Goal: Task Accomplishment & Management: Manage account settings

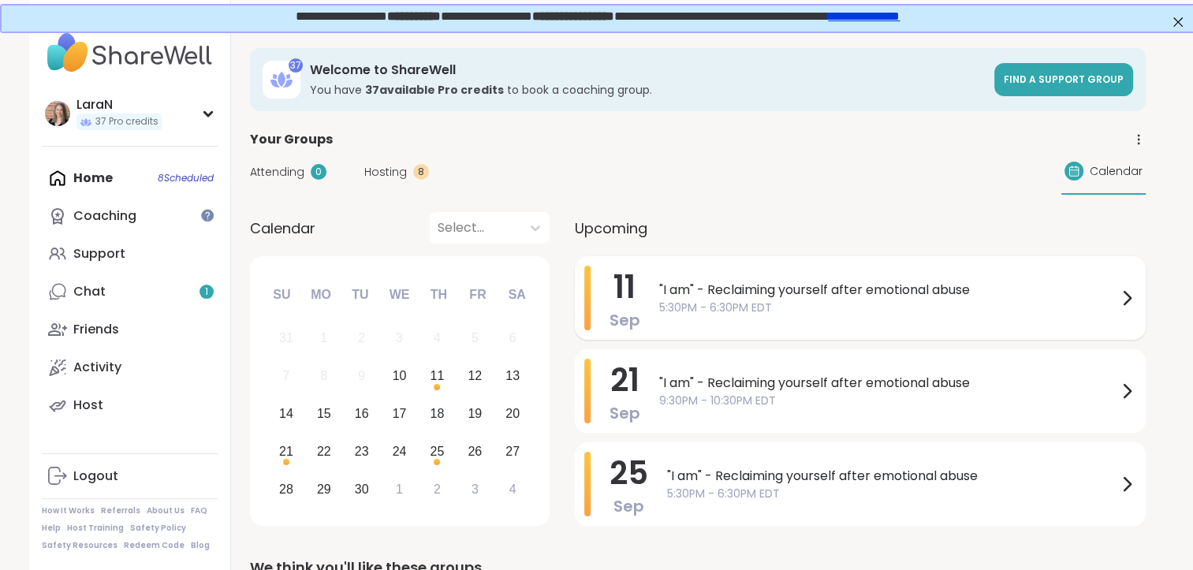
click at [1130, 285] on div at bounding box center [1126, 298] width 19 height 65
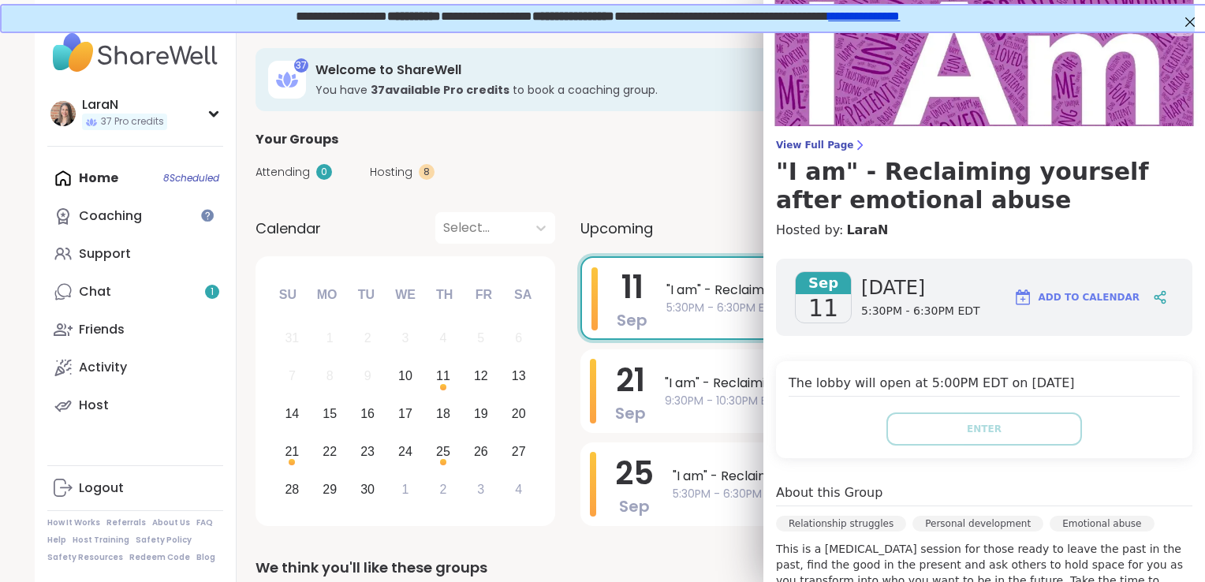
click at [719, 295] on span ""I am" - Reclaiming yourself after emotional abuse" at bounding box center [893, 290] width 455 height 19
click at [721, 295] on span ""I am" - Reclaiming yourself after emotional abuse" at bounding box center [894, 290] width 458 height 19
click at [721, 295] on span ""I am" - Reclaiming yourself after emotional abuse" at bounding box center [893, 290] width 455 height 19
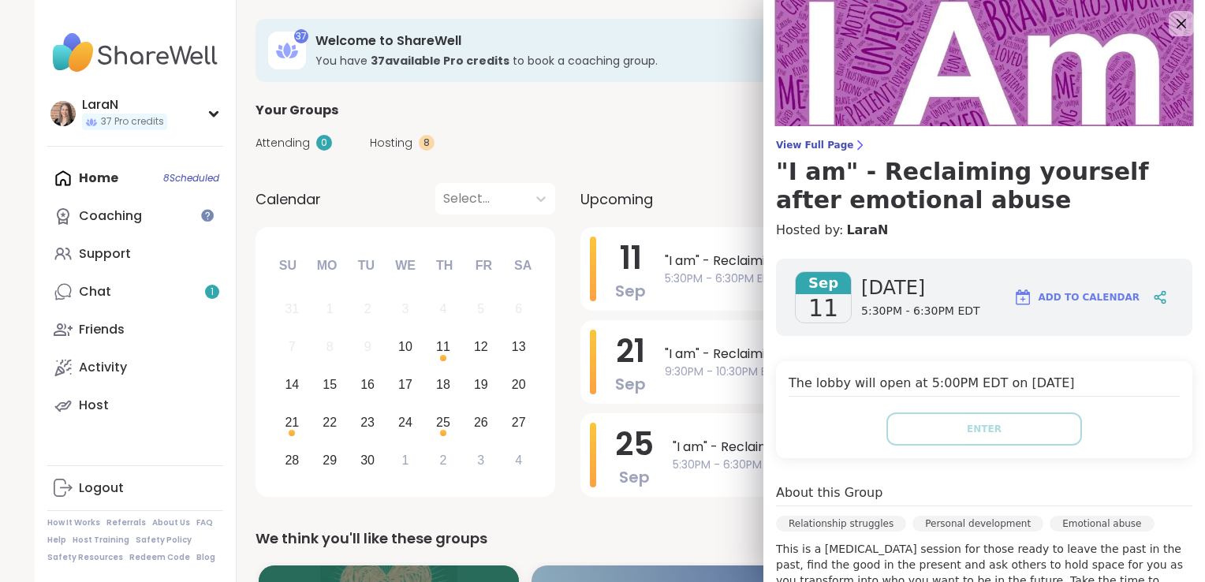
click at [945, 302] on div "[DATE] 5:30PM - 6:30PM EDT" at bounding box center [920, 297] width 119 height 52
click at [919, 318] on span "5:30PM - 6:30PM EDT" at bounding box center [920, 312] width 119 height 16
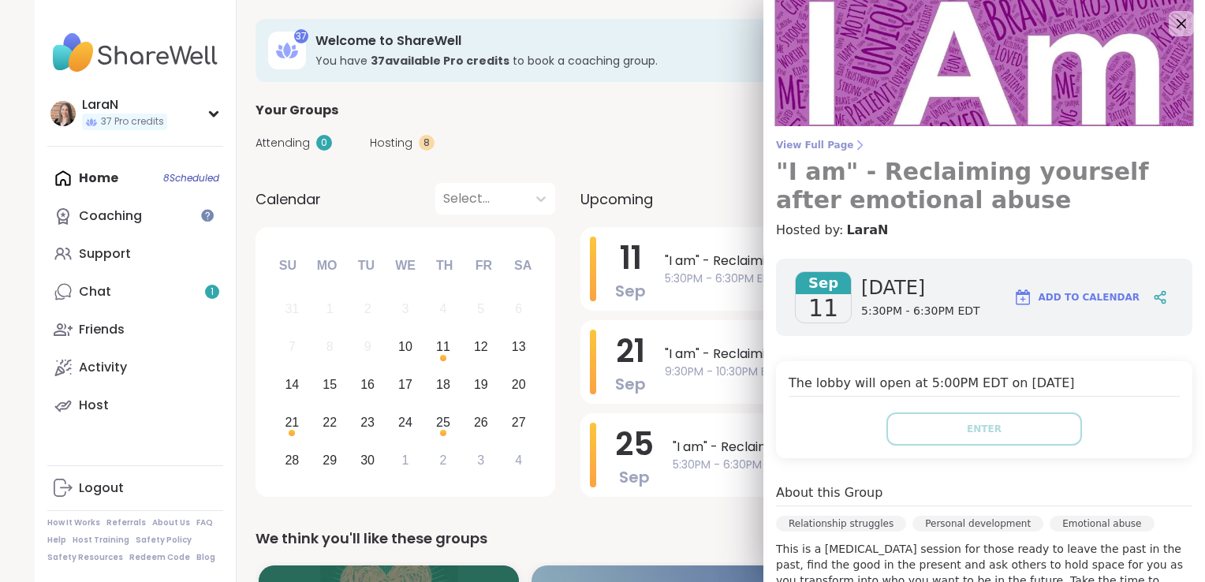
drag, startPoint x: 1090, startPoint y: 292, endPoint x: 935, endPoint y: 170, distance: 198.1
click at [935, 170] on div "View Full Page "I am" - Reclaiming yourself after emotional abuse Hosted by: [P…" at bounding box center [983, 473] width 441 height 946
click at [816, 142] on span "View Full Page" at bounding box center [984, 145] width 416 height 13
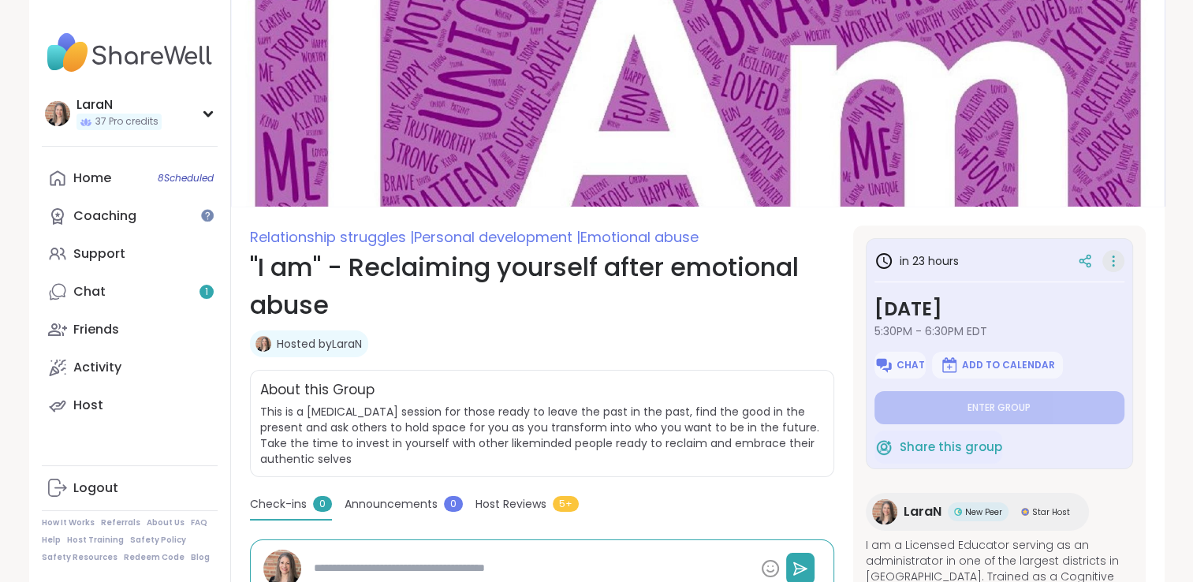
click at [1105, 258] on icon at bounding box center [1113, 261] width 16 height 22
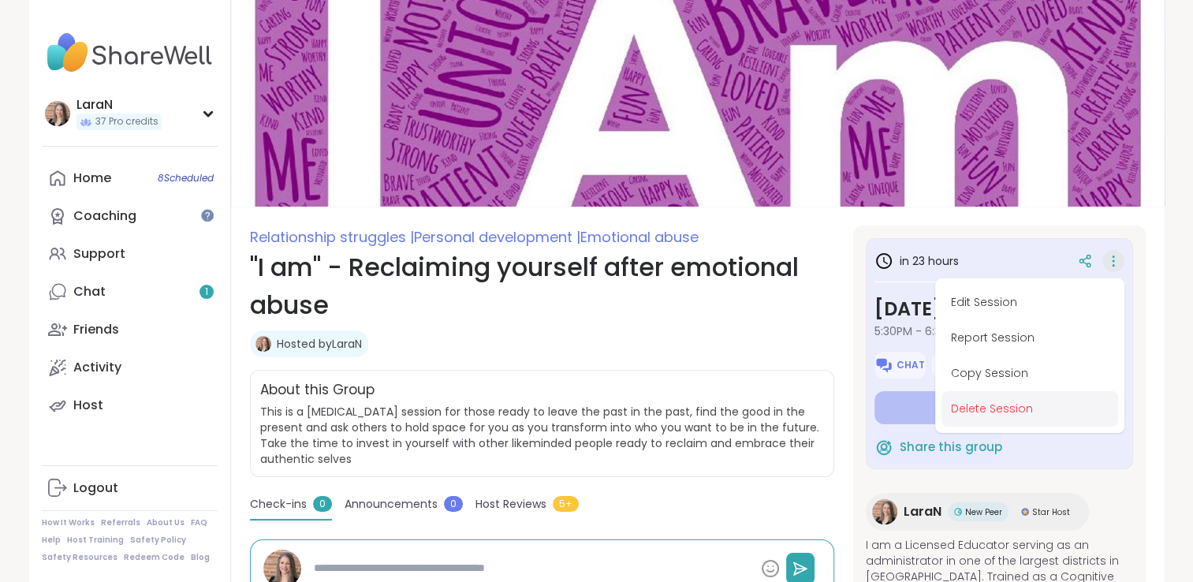
click at [1032, 404] on button "Delete Session" at bounding box center [1029, 408] width 177 height 35
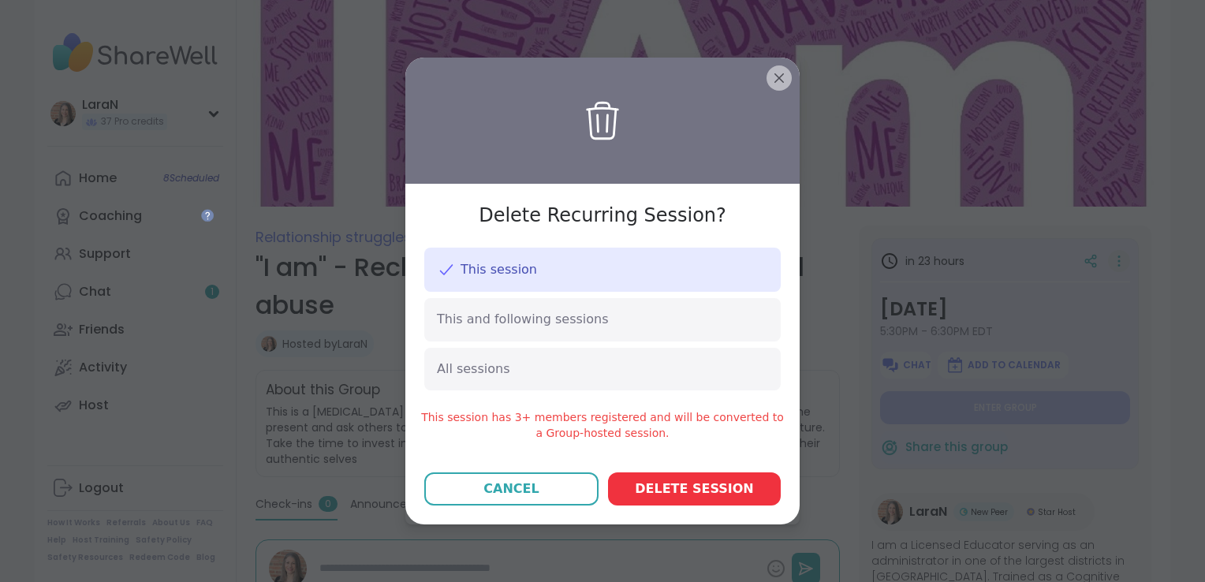
click at [680, 484] on span "Delete session" at bounding box center [694, 488] width 118 height 19
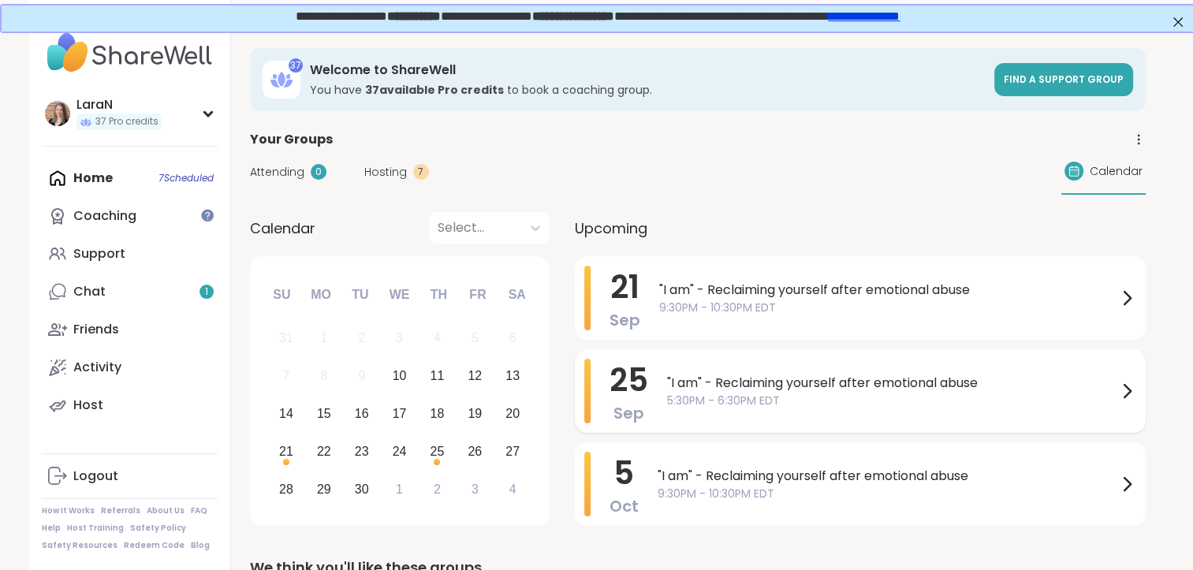
click at [778, 388] on span ""I am" - Reclaiming yourself after emotional abuse" at bounding box center [892, 383] width 450 height 19
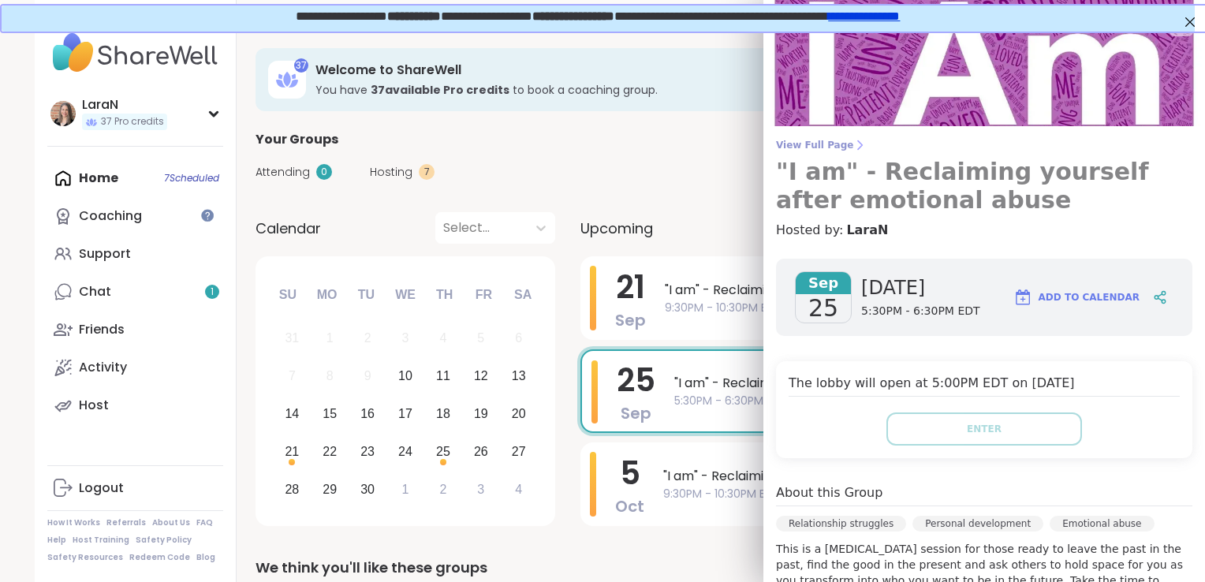
click at [779, 143] on span "View Full Page" at bounding box center [984, 145] width 416 height 13
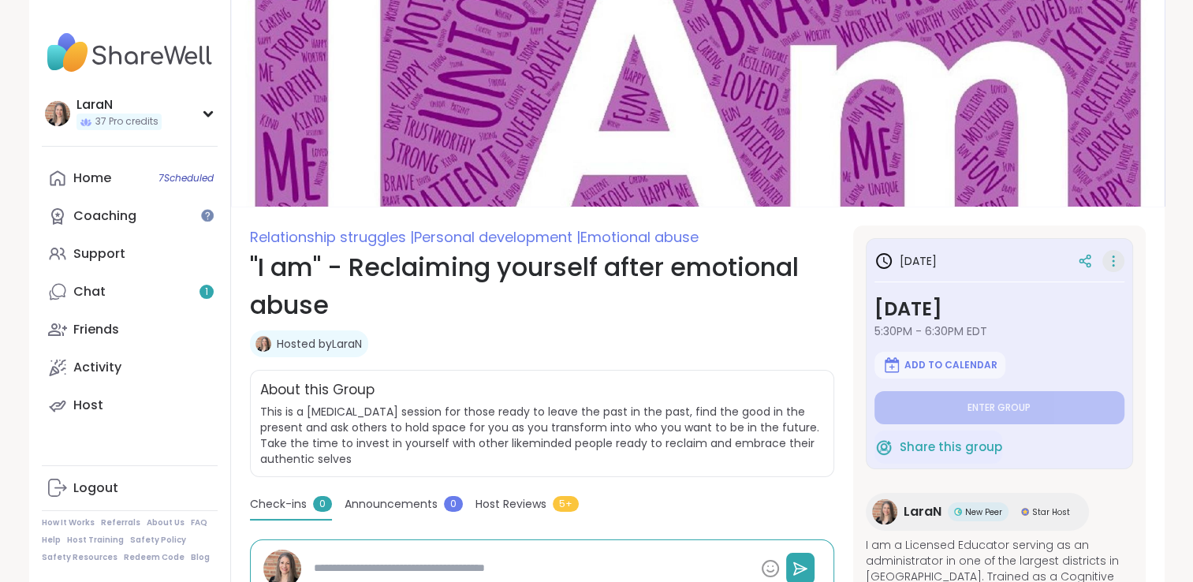
click at [1120, 259] on div at bounding box center [1113, 261] width 22 height 22
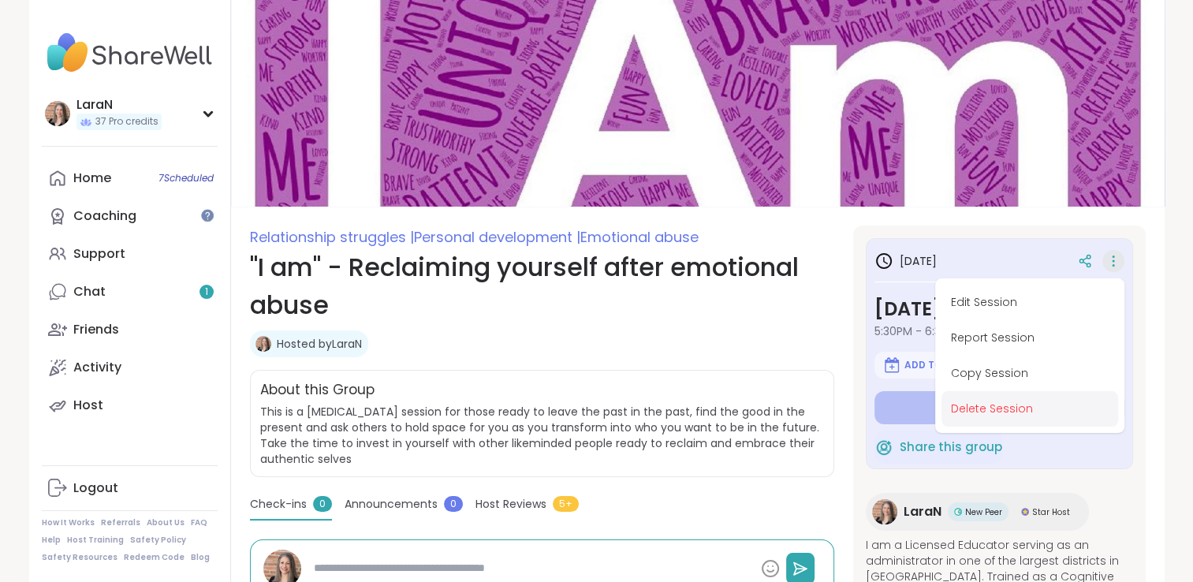
click at [1073, 404] on button "Delete Session" at bounding box center [1029, 408] width 177 height 35
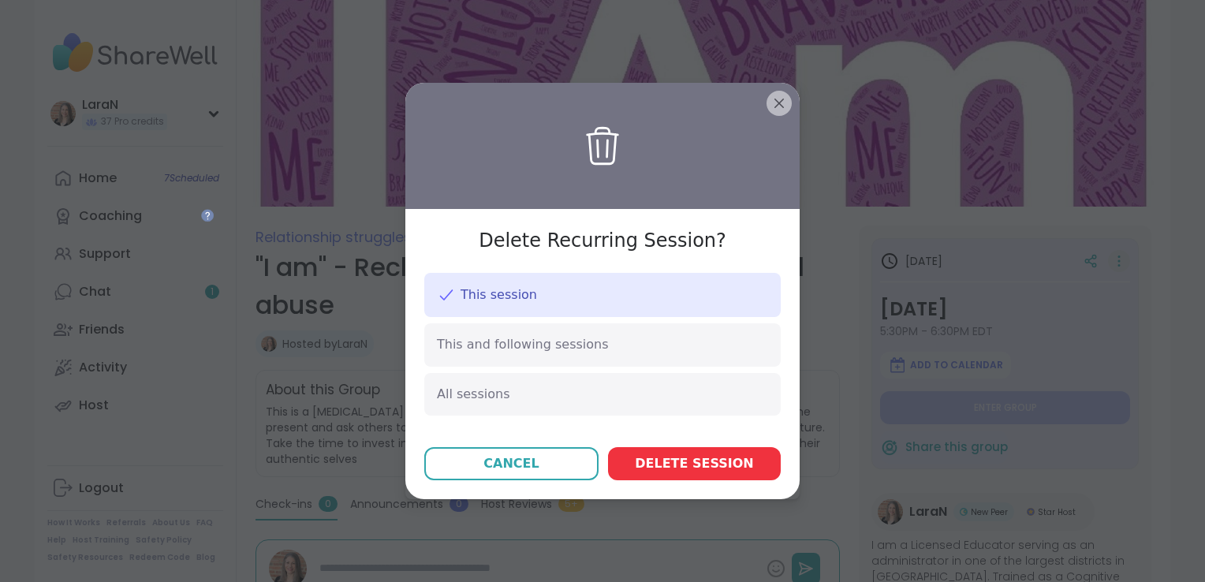
click at [709, 466] on span "Delete session" at bounding box center [694, 463] width 118 height 19
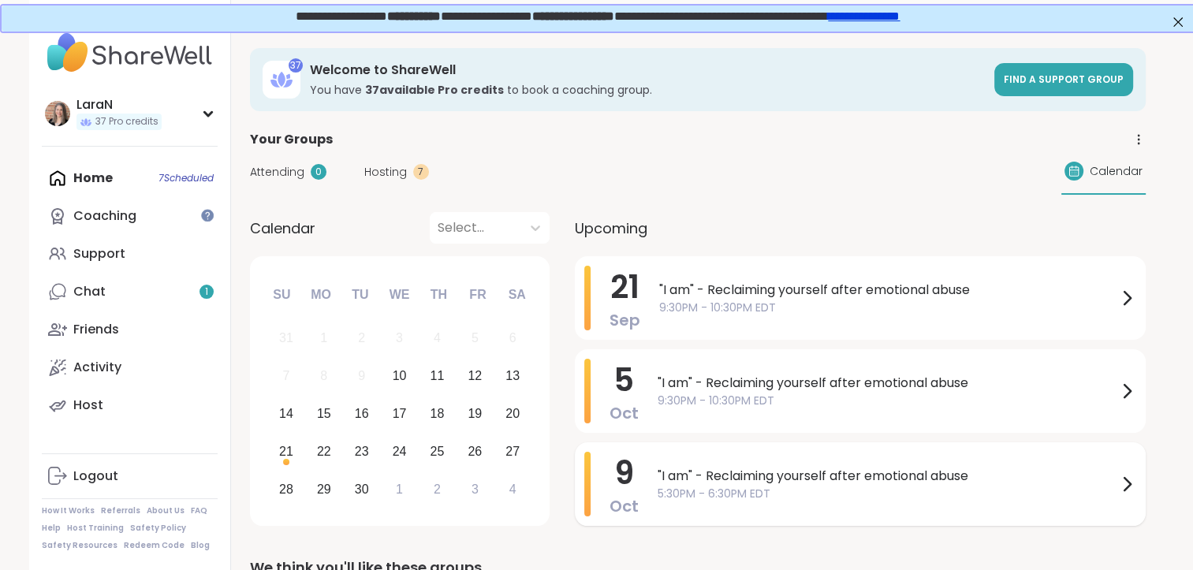
click at [839, 467] on span ""I am" - Reclaiming yourself after emotional abuse" at bounding box center [888, 476] width 460 height 19
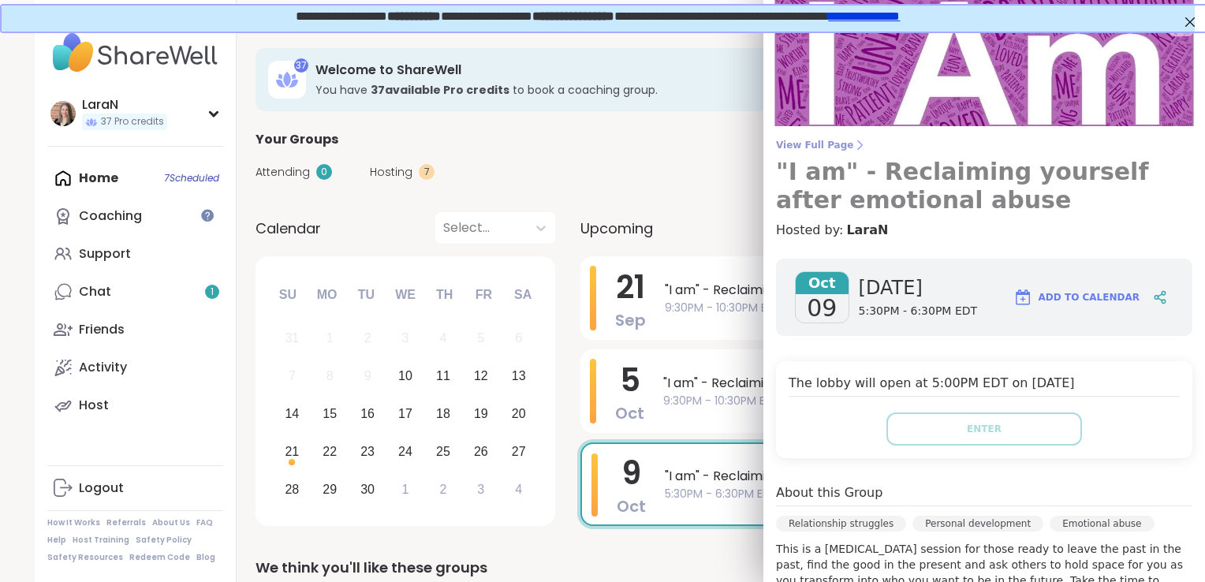
click at [814, 145] on span "View Full Page" at bounding box center [984, 145] width 416 height 13
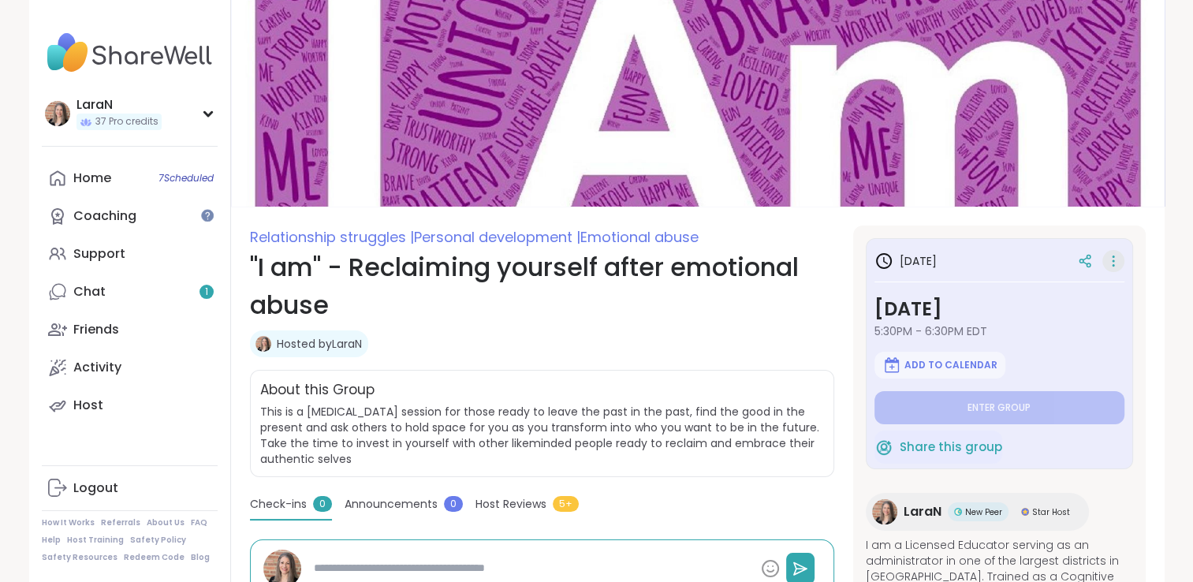
click at [1117, 259] on icon at bounding box center [1113, 261] width 16 height 22
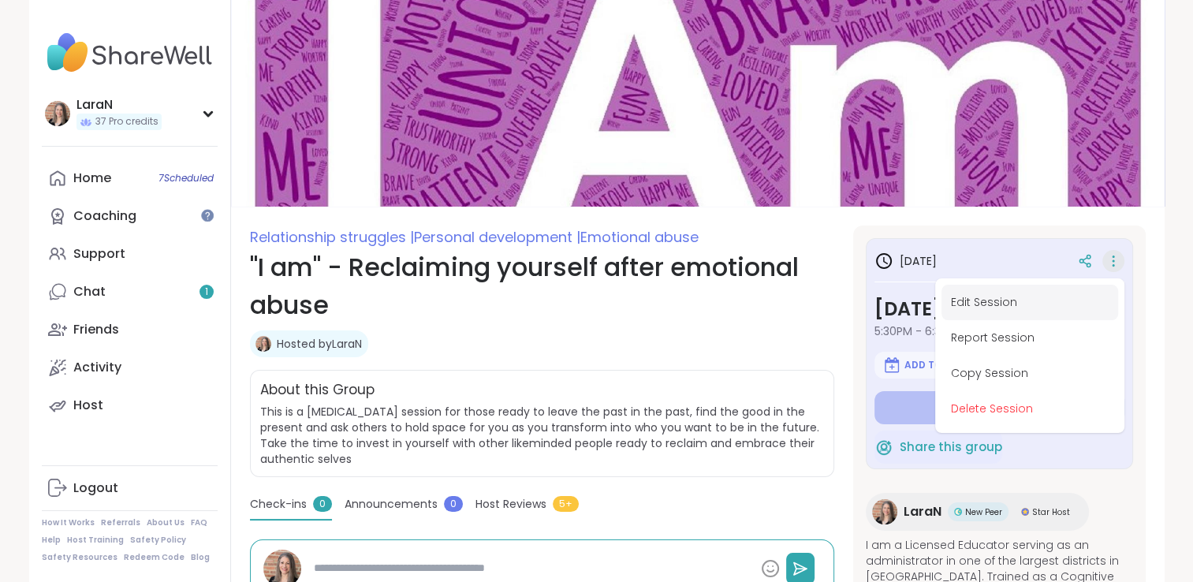
click at [993, 302] on button "Edit Session" at bounding box center [1029, 302] width 177 height 35
type textarea "*"
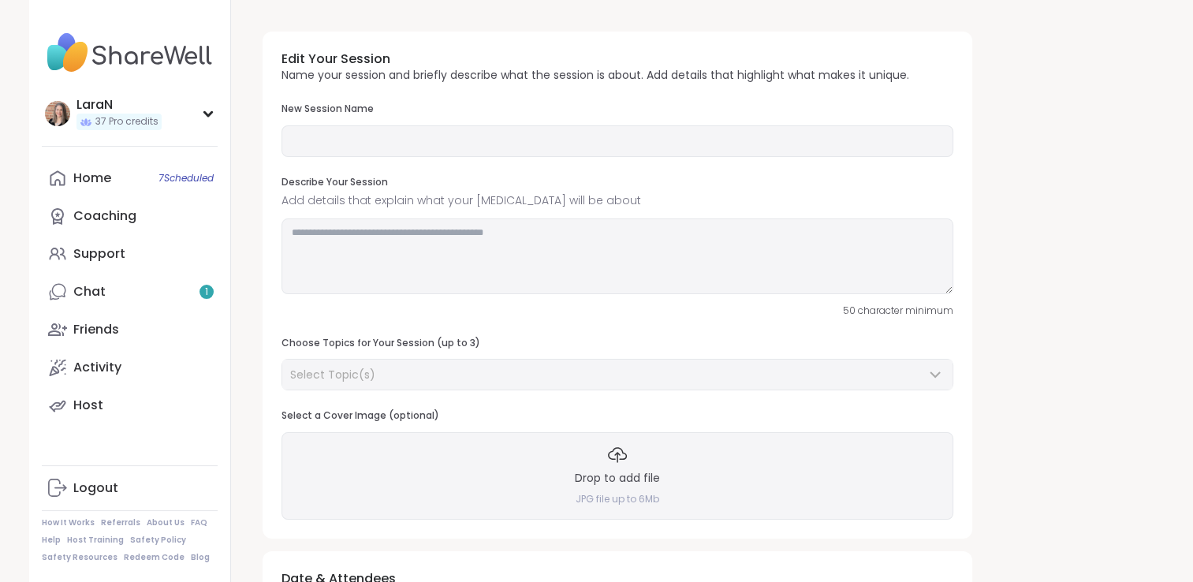
type input "**********"
type textarea "**********"
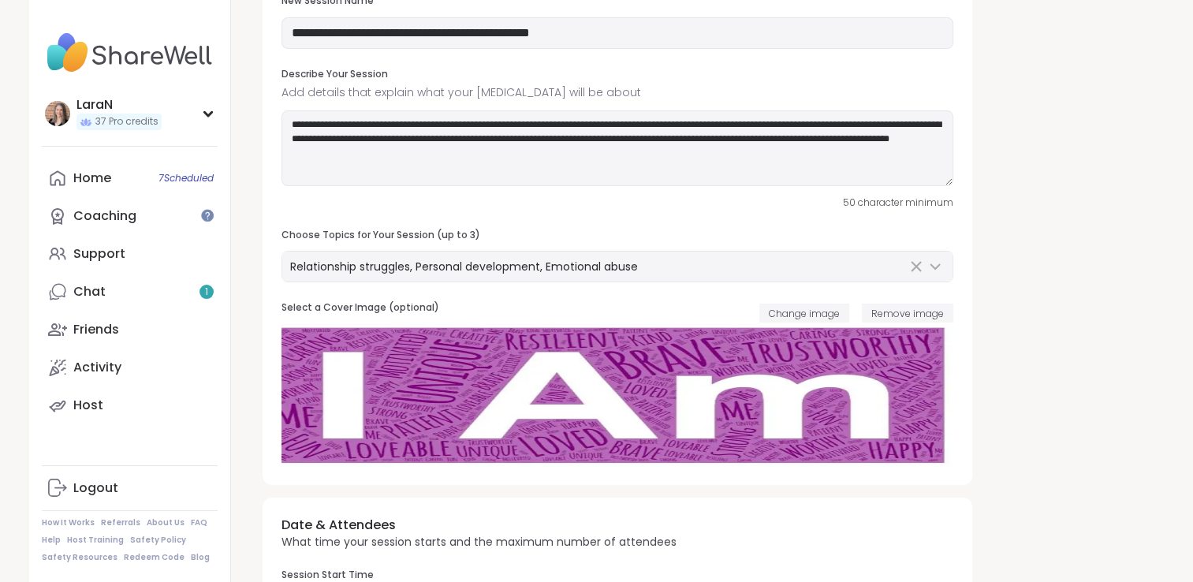
scroll to position [96, 0]
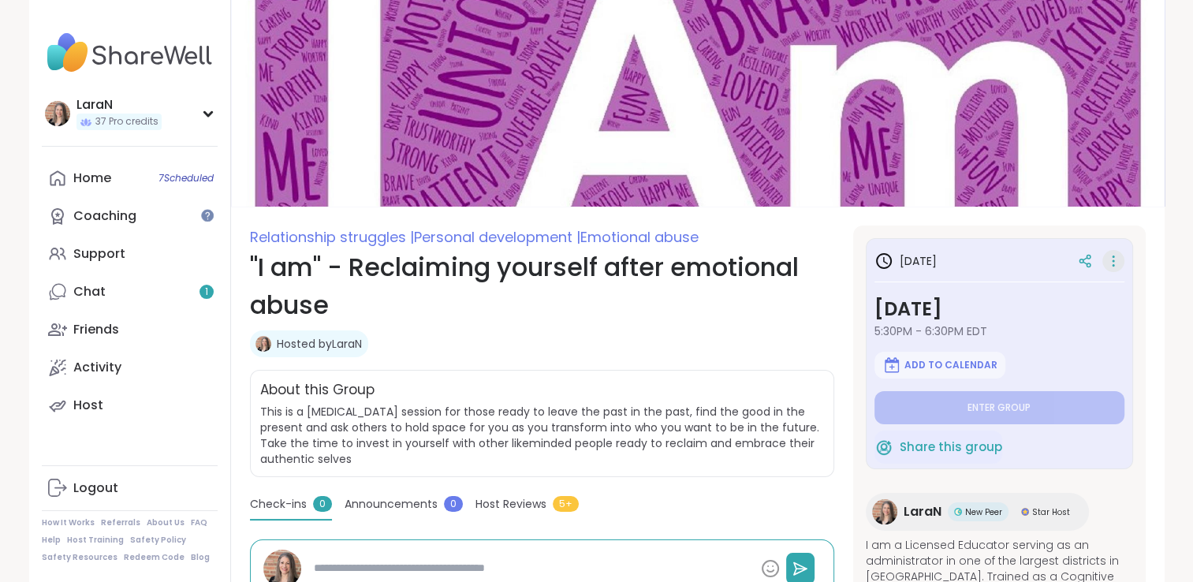
click at [1111, 264] on icon at bounding box center [1113, 261] width 16 height 22
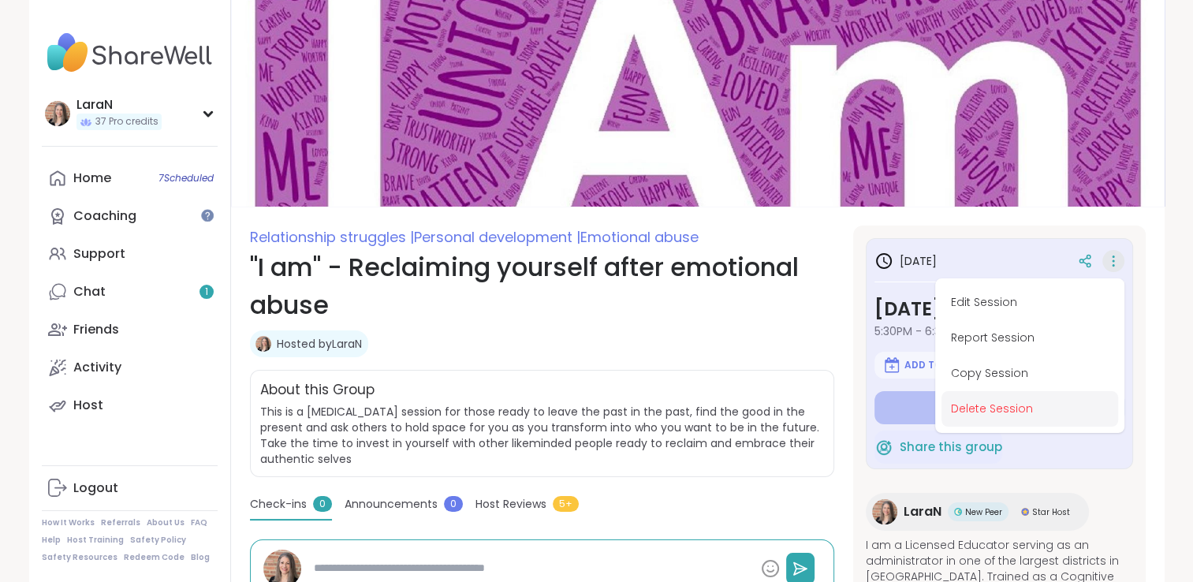
click at [1011, 400] on button "Delete Session" at bounding box center [1029, 408] width 177 height 35
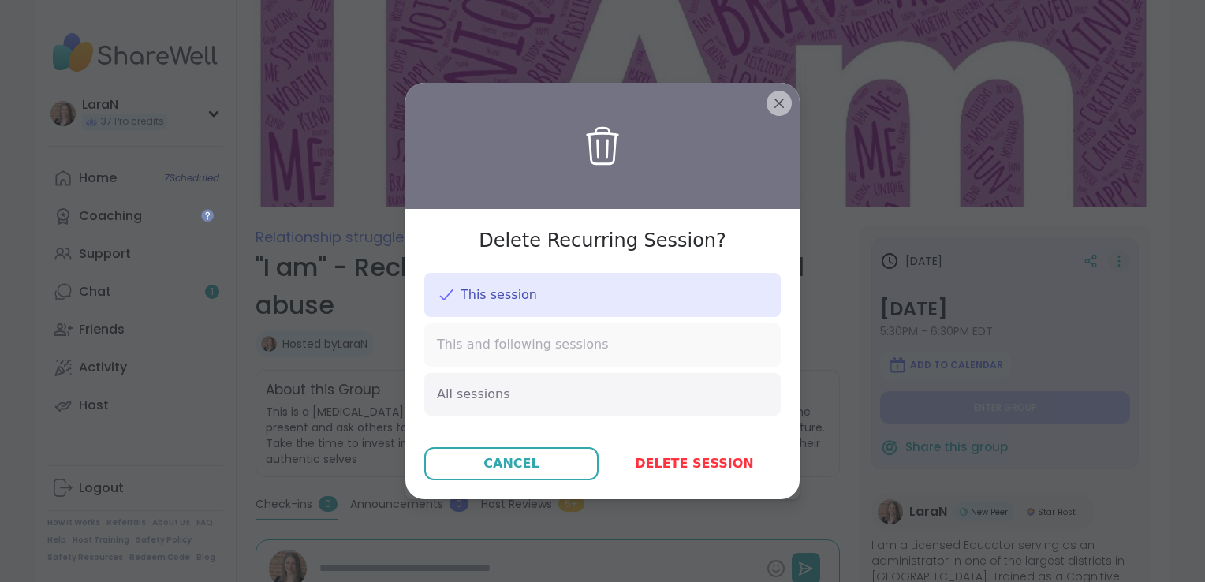
click at [550, 357] on div "This and following sessions" at bounding box center [602, 344] width 356 height 43
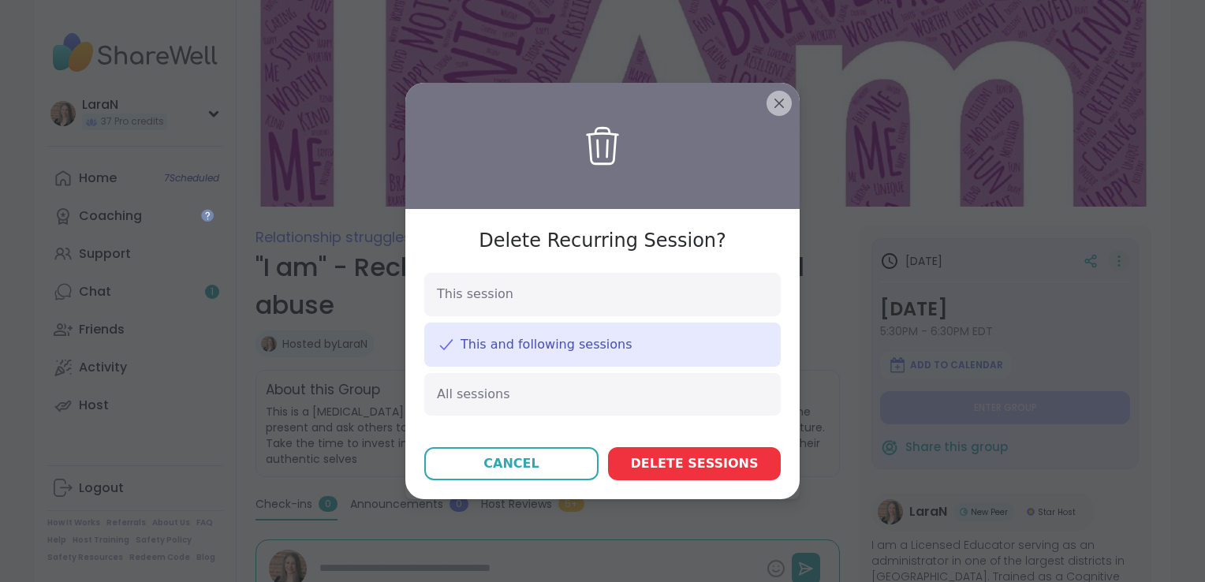
click at [652, 453] on button "Delete session s" at bounding box center [694, 463] width 173 height 33
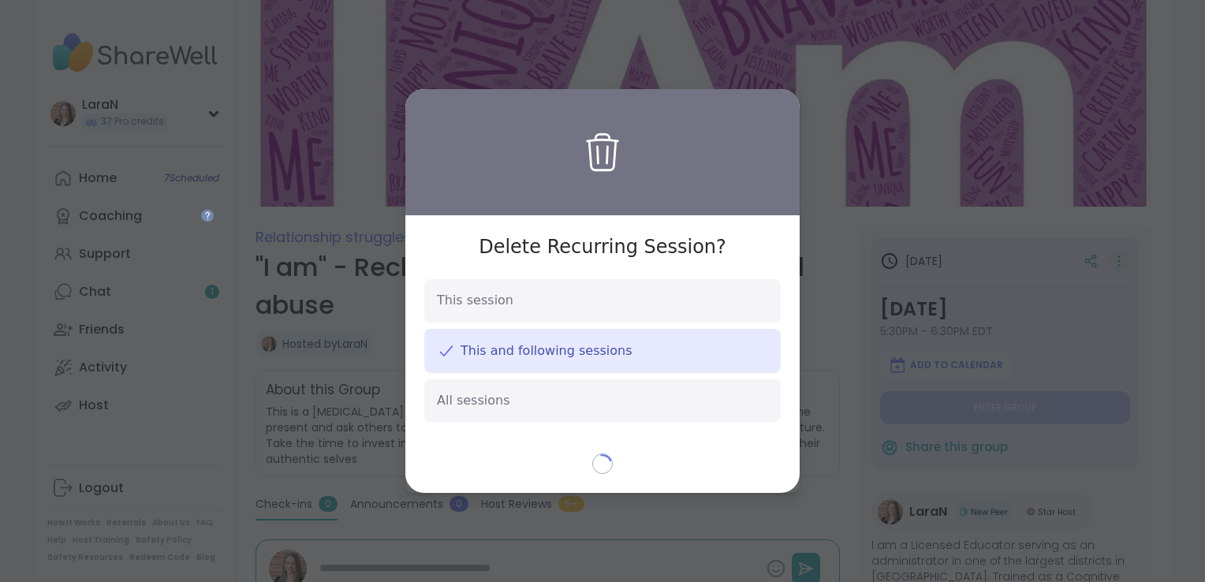
type textarea "*"
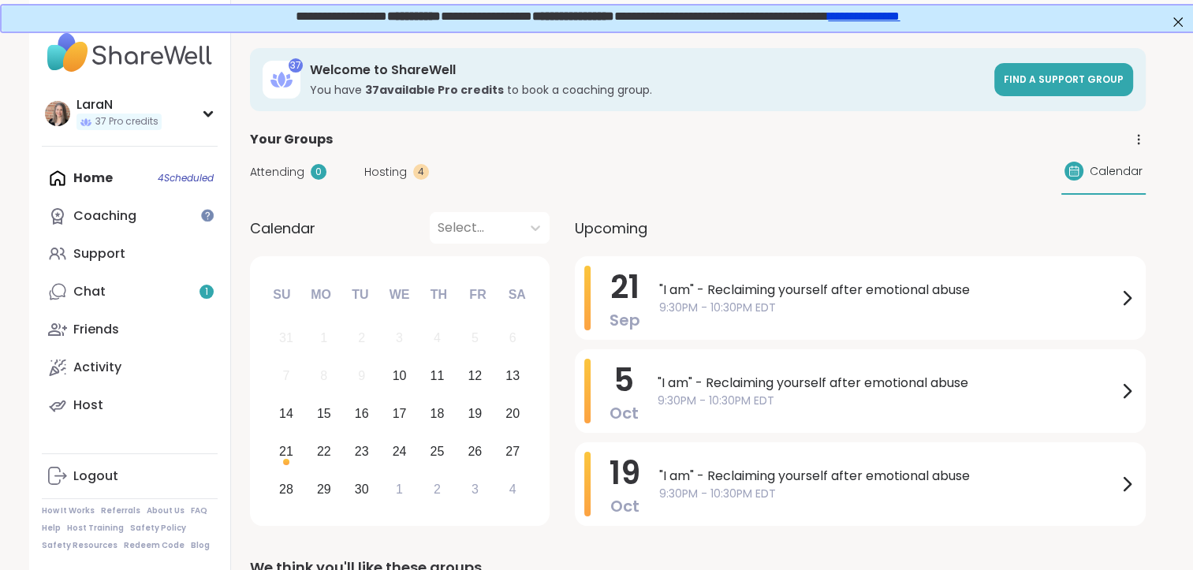
click at [395, 178] on span "Hosting" at bounding box center [385, 172] width 43 height 17
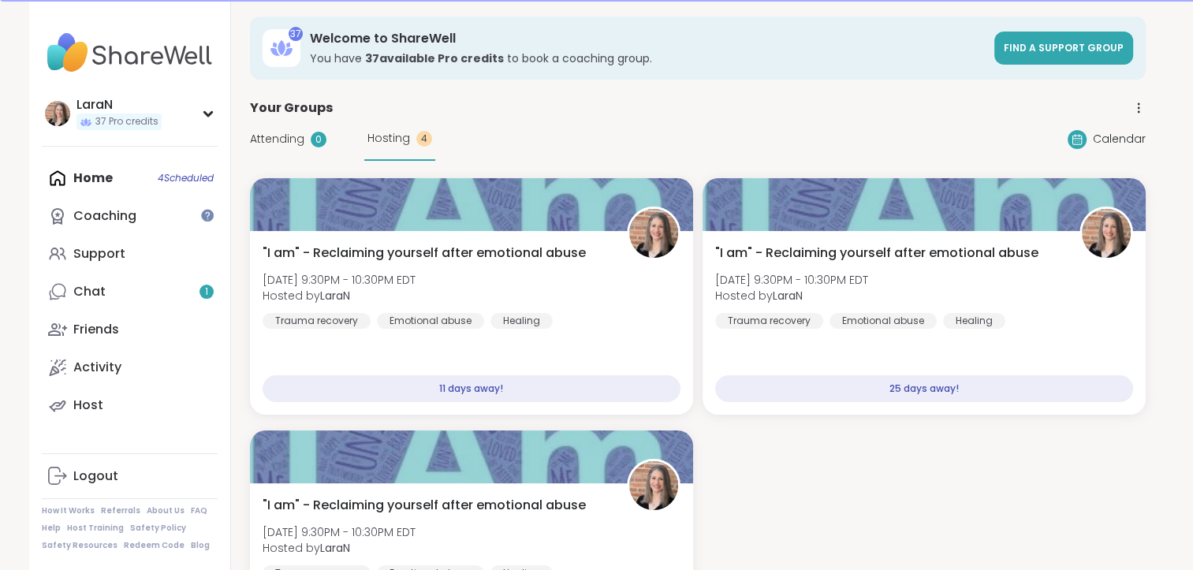
scroll to position [498, 0]
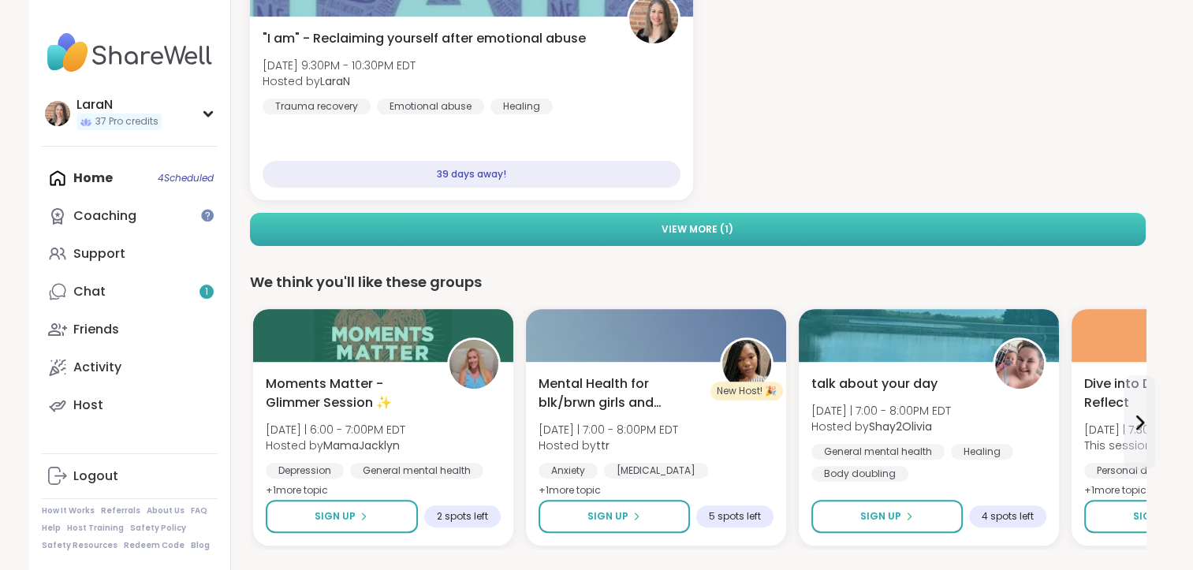
click at [924, 226] on button "View More ( 1 )" at bounding box center [698, 229] width 896 height 33
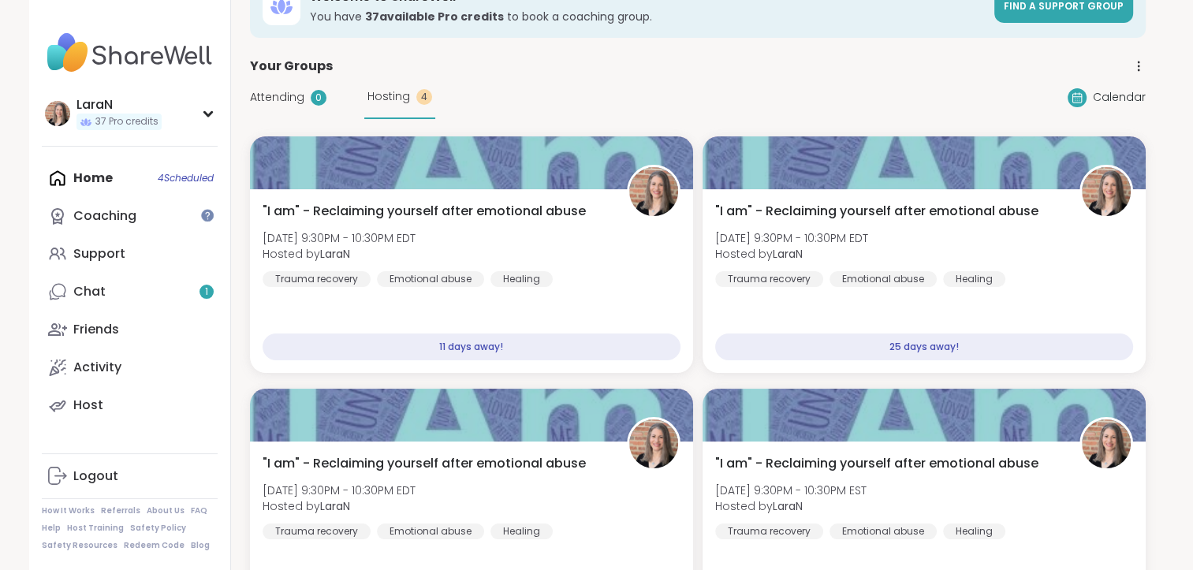
scroll to position [37, 0]
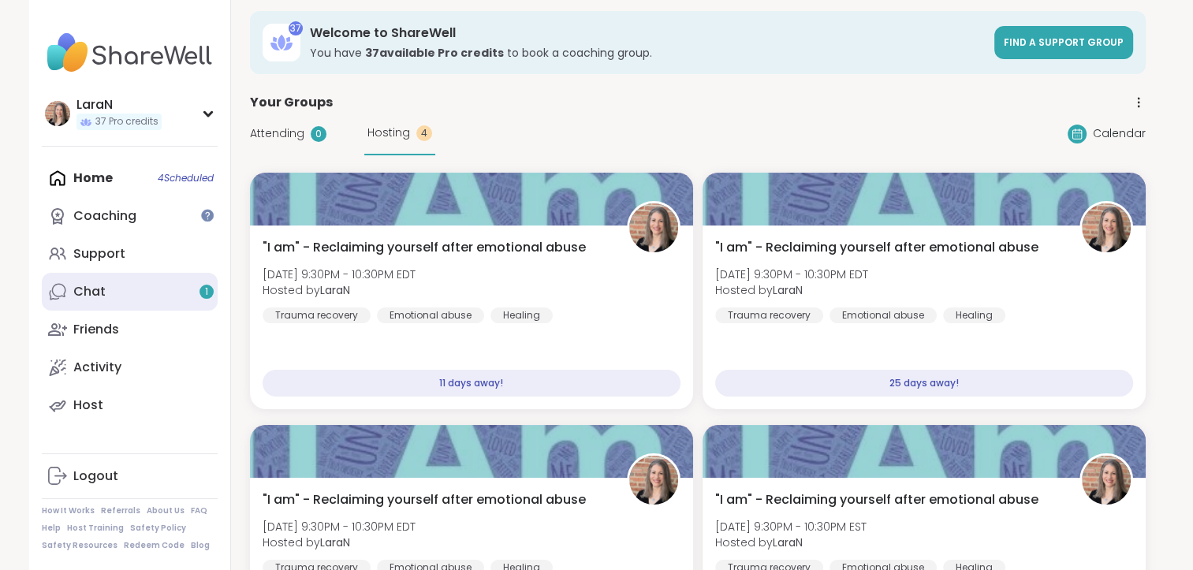
click at [147, 301] on link "Chat 1" at bounding box center [130, 292] width 176 height 38
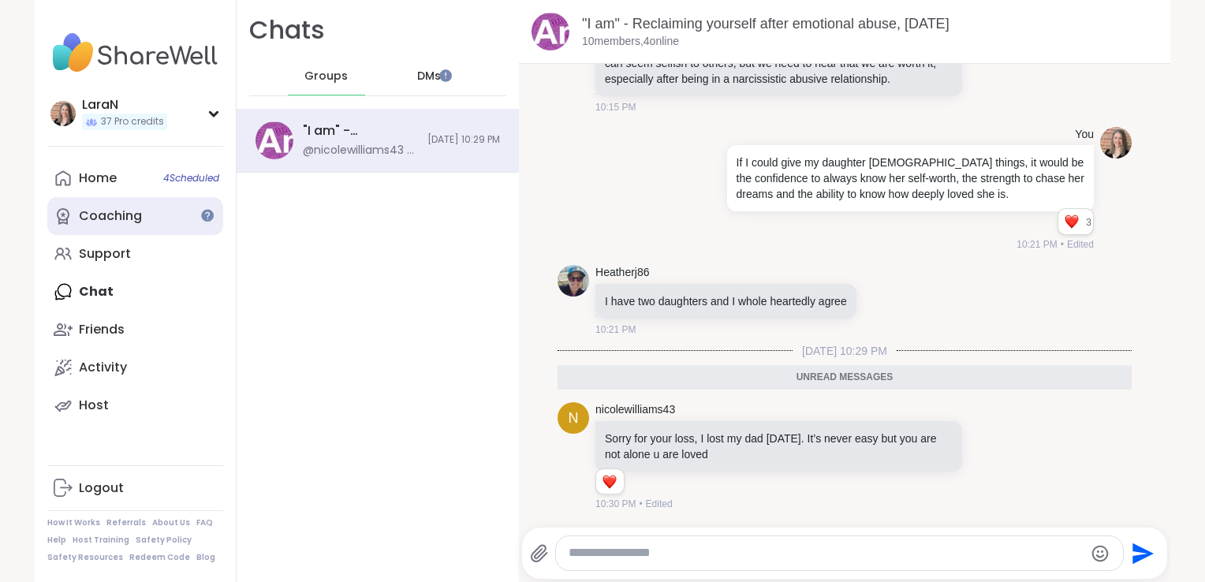
click at [136, 216] on link "Coaching" at bounding box center [135, 216] width 176 height 38
